Goal: Task Accomplishment & Management: Manage account settings

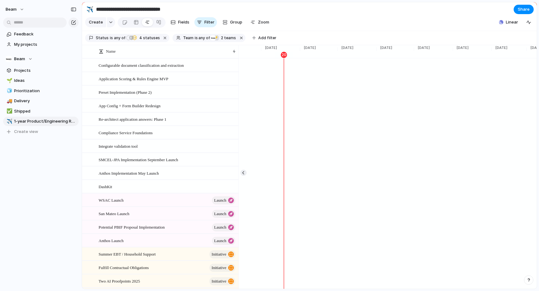
scroll to position [0, 1351]
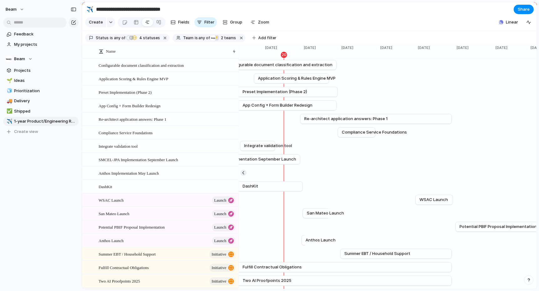
click at [286, 20] on section "Create Fields Filter Group Zoom Linear" at bounding box center [309, 23] width 455 height 15
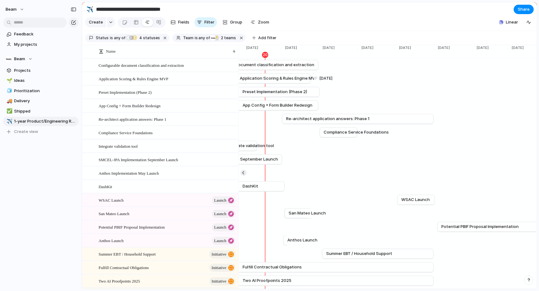
scroll to position [0, 1370]
click at [21, 8] on button "Beam" at bounding box center [15, 9] width 25 height 10
click at [24, 21] on span "Settings" at bounding box center [22, 23] width 17 height 6
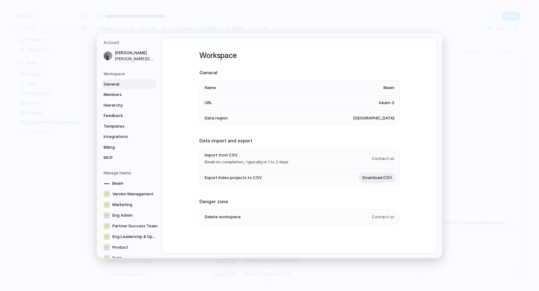
scroll to position [1, 0]
click at [372, 117] on span "United States" at bounding box center [373, 117] width 41 height 6
click at [341, 116] on li "Data region United States" at bounding box center [300, 117] width 190 height 15
click at [221, 117] on span "Data region" at bounding box center [216, 117] width 23 height 6
click at [390, 86] on span "Beam" at bounding box center [389, 87] width 11 height 6
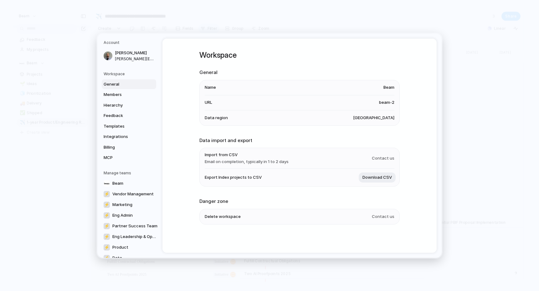
click at [385, 102] on span "beam-2" at bounding box center [386, 102] width 15 height 6
click at [393, 102] on span "beam-2" at bounding box center [386, 102] width 15 height 6
click at [121, 91] on span "Members" at bounding box center [124, 94] width 40 height 6
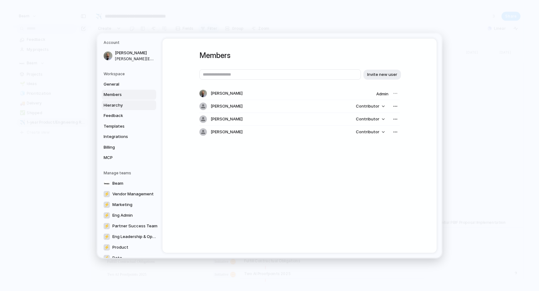
click at [120, 105] on span "Hierarchy" at bounding box center [124, 105] width 40 height 6
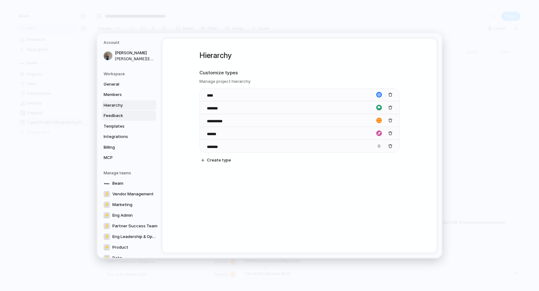
click at [120, 113] on span "Feedback" at bounding box center [124, 115] width 40 height 6
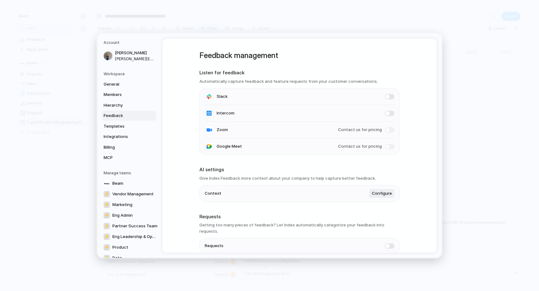
click at [390, 92] on li "Slack" at bounding box center [300, 96] width 190 height 17
click at [390, 96] on span at bounding box center [389, 96] width 9 height 5
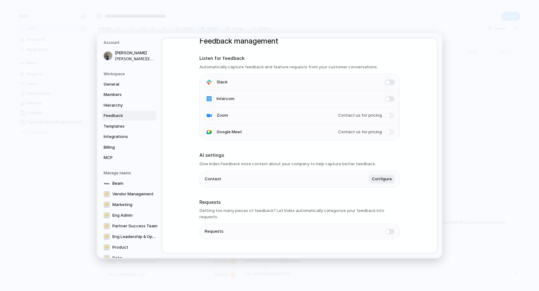
scroll to position [24, 0]
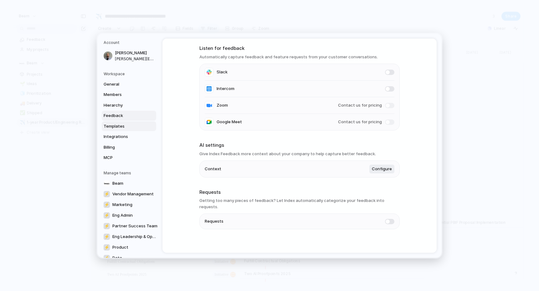
click at [116, 128] on span "Templates" at bounding box center [124, 126] width 40 height 6
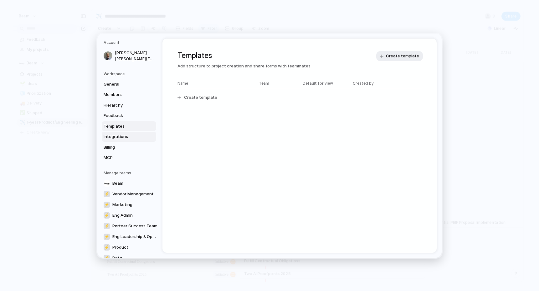
click at [115, 137] on span "Integrations" at bounding box center [124, 136] width 40 height 6
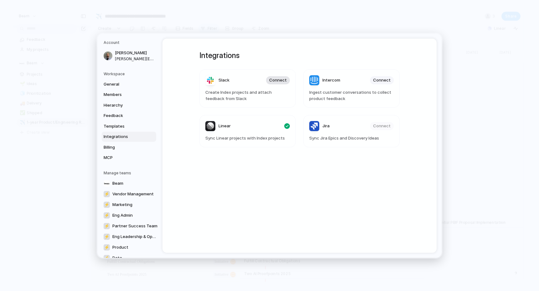
click at [275, 80] on span "Connect" at bounding box center [278, 80] width 18 height 6
click at [126, 150] on span "Billing" at bounding box center [124, 147] width 40 height 6
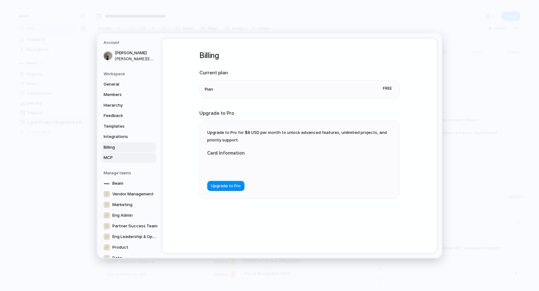
click at [120, 157] on span "MCP" at bounding box center [124, 157] width 40 height 6
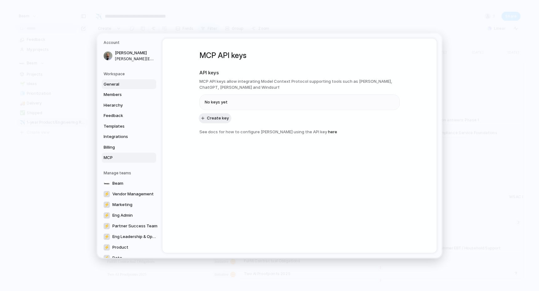
click at [114, 86] on span "General" at bounding box center [124, 84] width 40 height 6
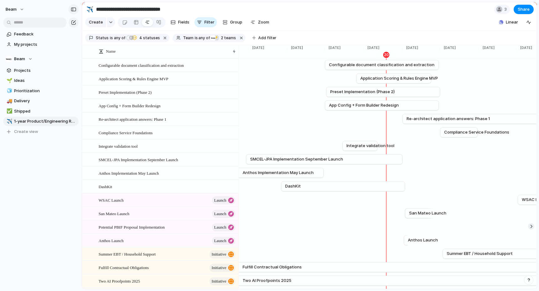
click at [73, 7] on div "button" at bounding box center [74, 9] width 6 height 4
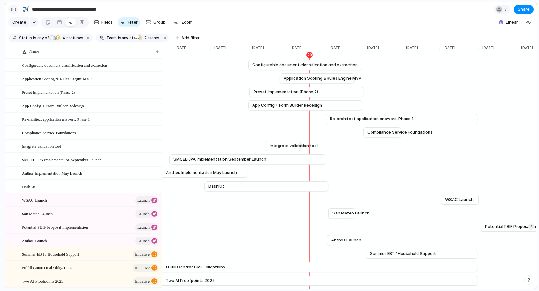
click at [14, 10] on div "button" at bounding box center [14, 9] width 6 height 4
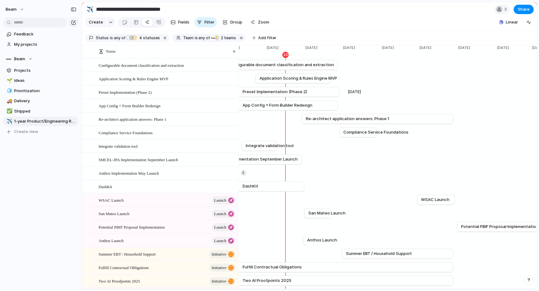
scroll to position [0, 1350]
click at [72, 8] on div "button" at bounding box center [74, 9] width 6 height 4
